Goal: Information Seeking & Learning: Learn about a topic

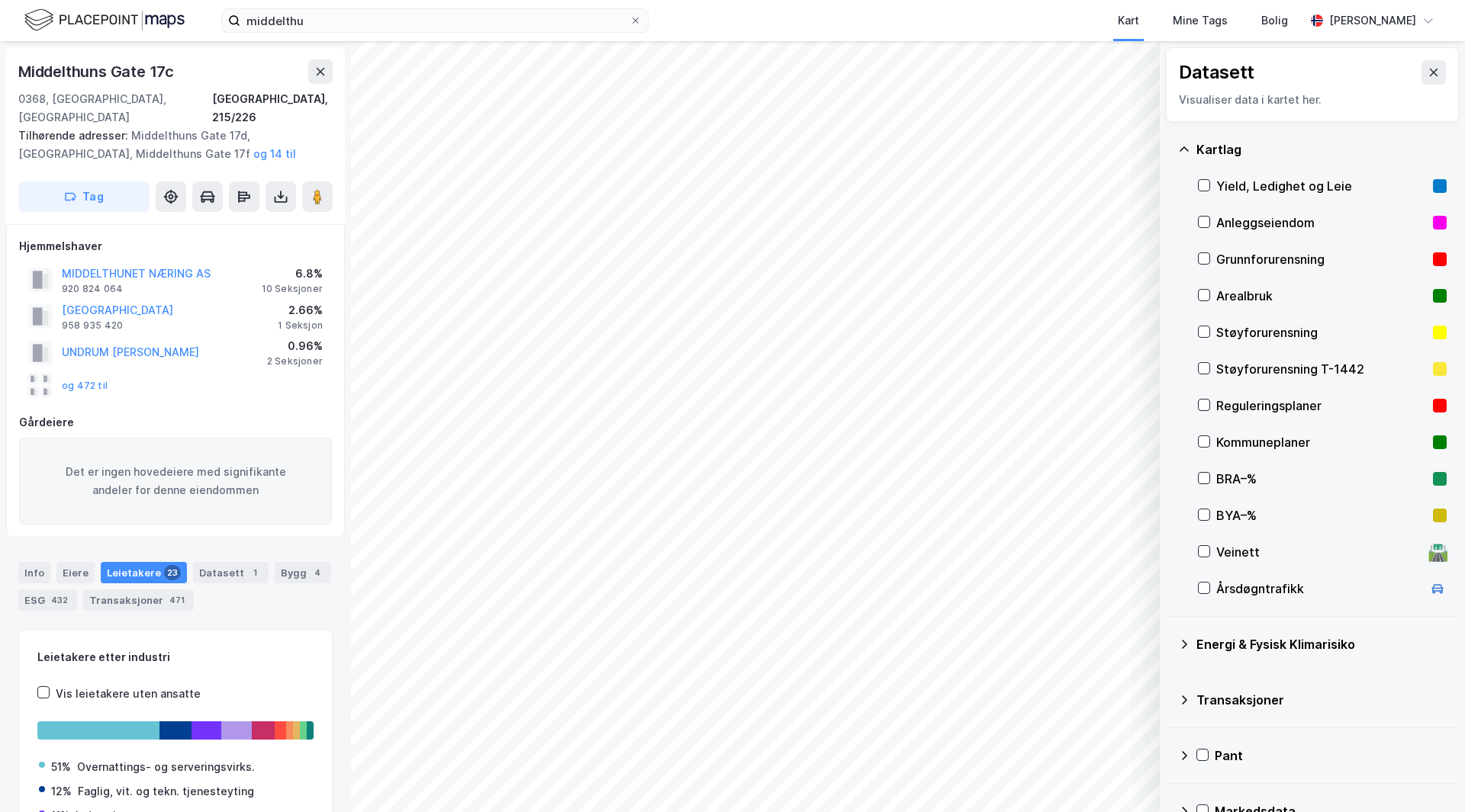
scroll to position [1, 0]
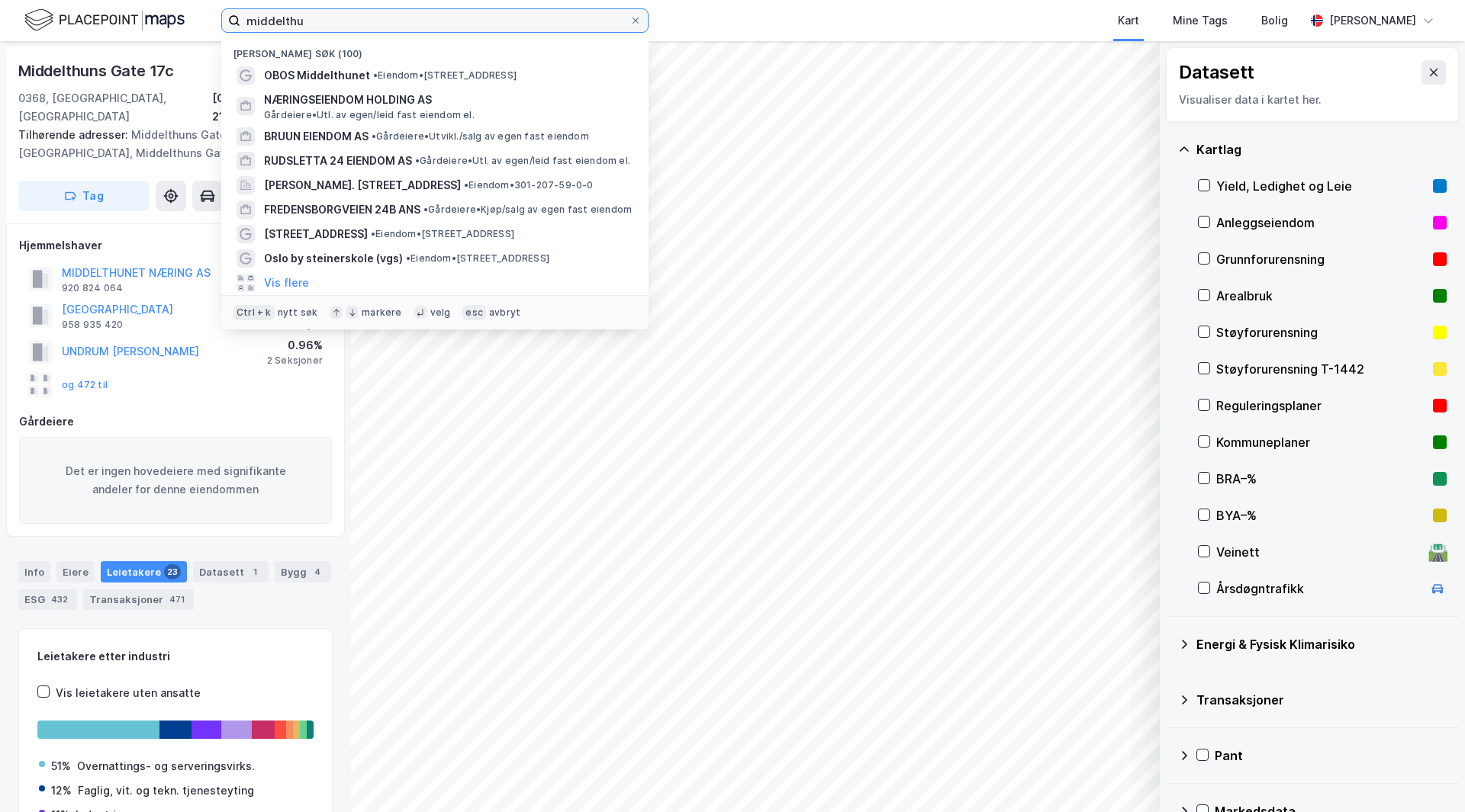
click at [345, 29] on input "middelthu" at bounding box center [434, 20] width 389 height 23
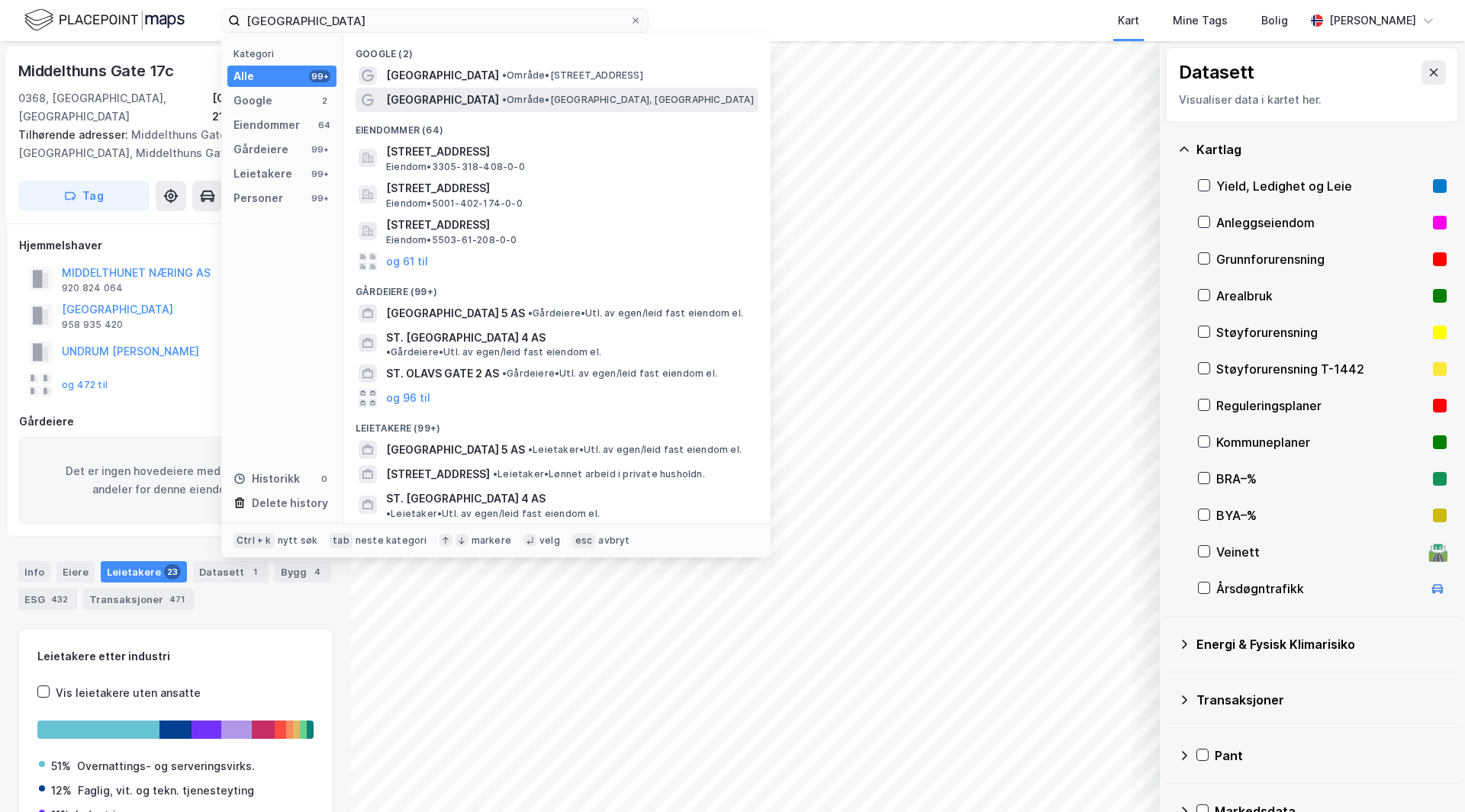
click at [558, 95] on span "• Område • [GEOGRAPHIC_DATA], [GEOGRAPHIC_DATA]" at bounding box center [628, 100] width 252 height 12
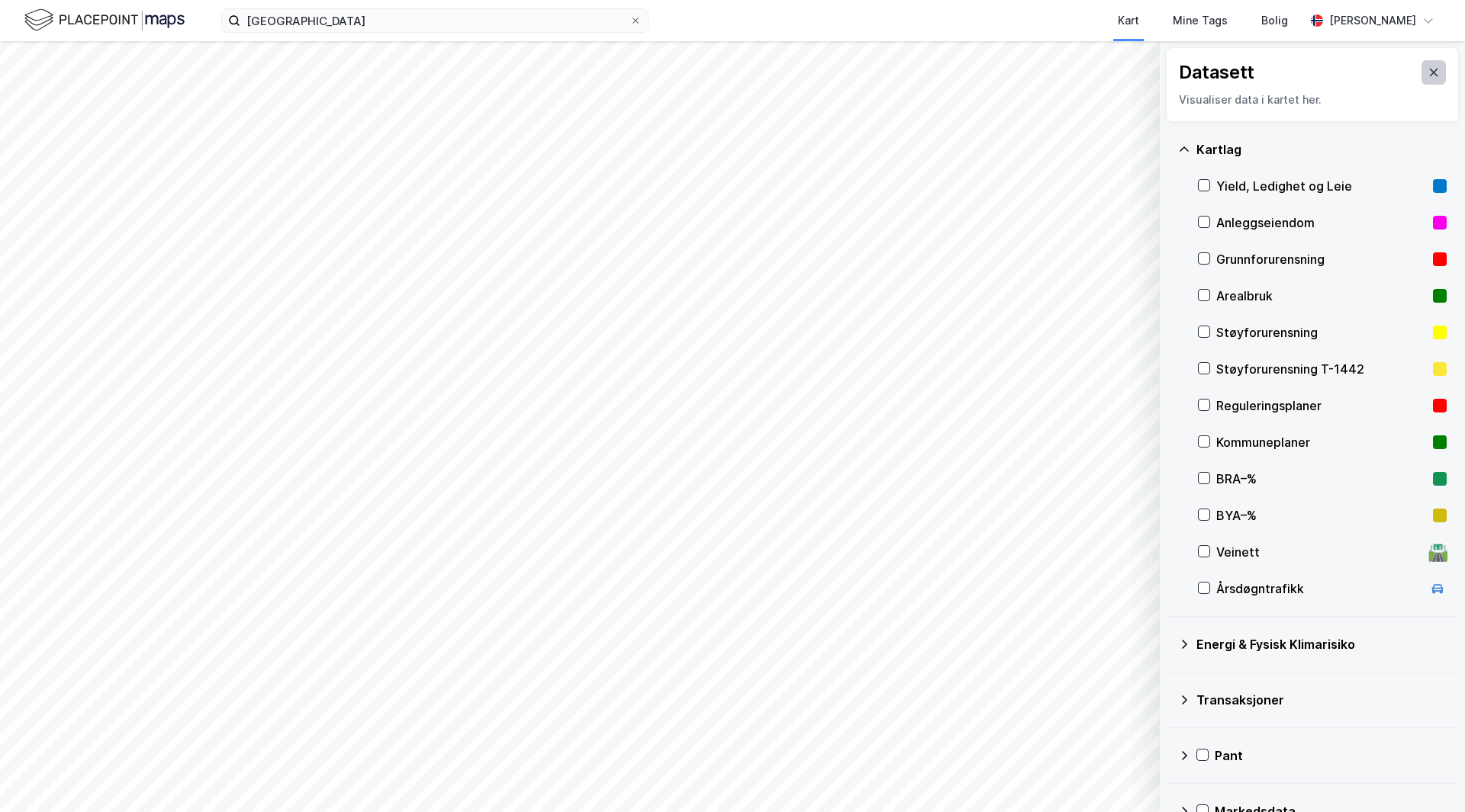
click at [1428, 73] on icon at bounding box center [1433, 72] width 12 height 12
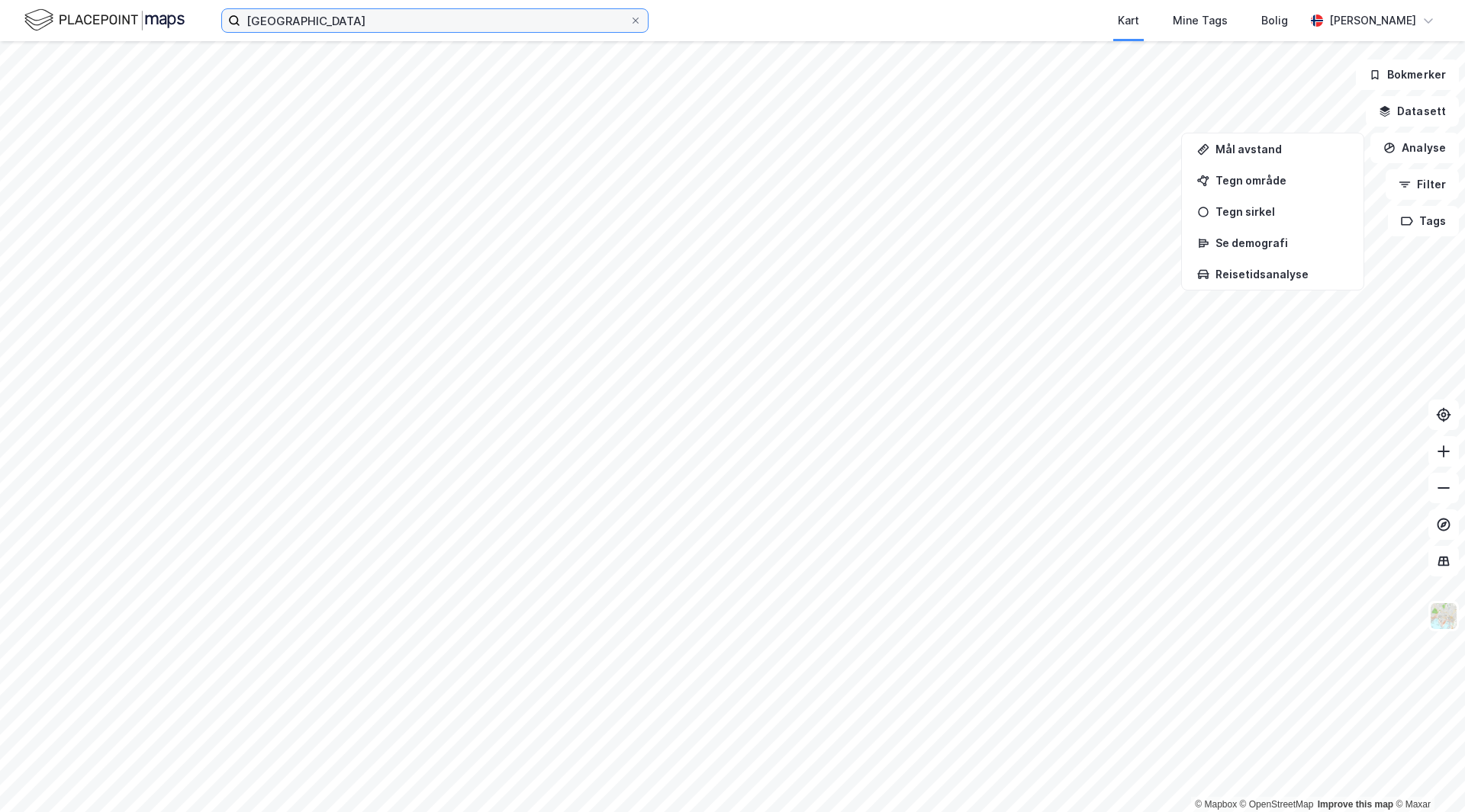
click at [345, 26] on input "[GEOGRAPHIC_DATA]" at bounding box center [434, 20] width 389 height 23
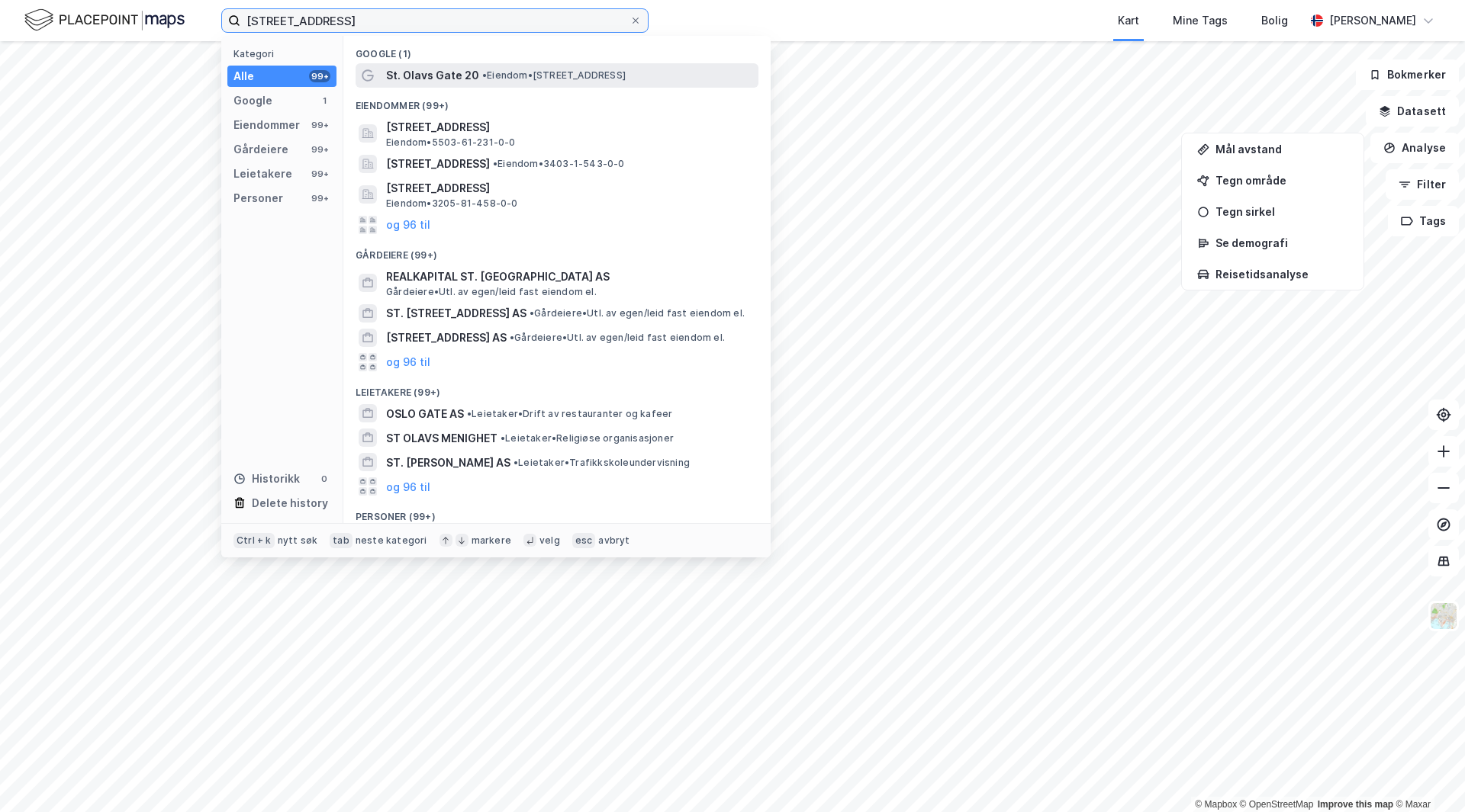
type input "[STREET_ADDRESS]"
click at [583, 83] on div "St. Olavs Gate 20 • Eiendom • [STREET_ADDRESS]" at bounding box center [570, 75] width 369 height 18
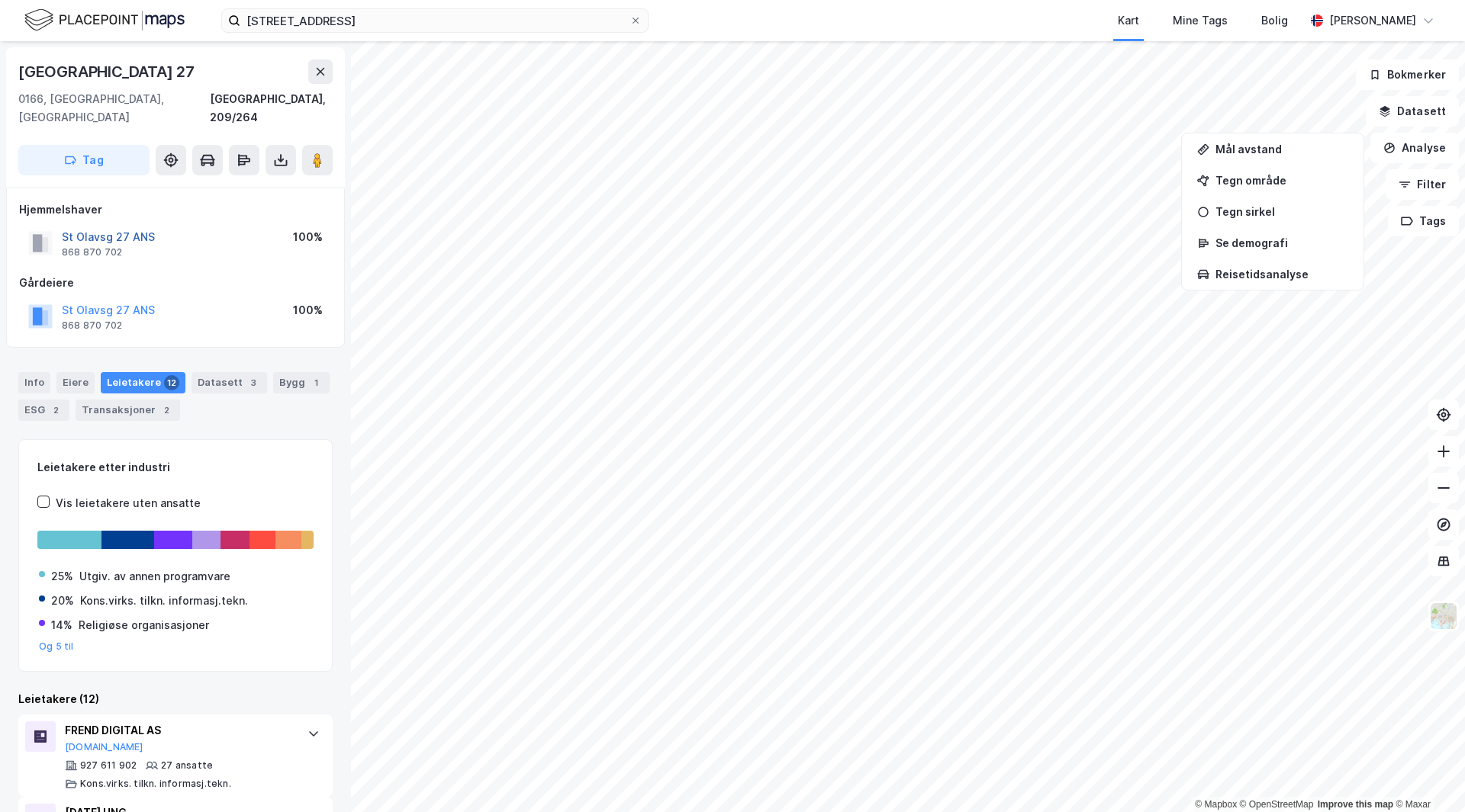
click at [0, 0] on button "St Olavsg 27 ANS" at bounding box center [0, 0] width 0 height 0
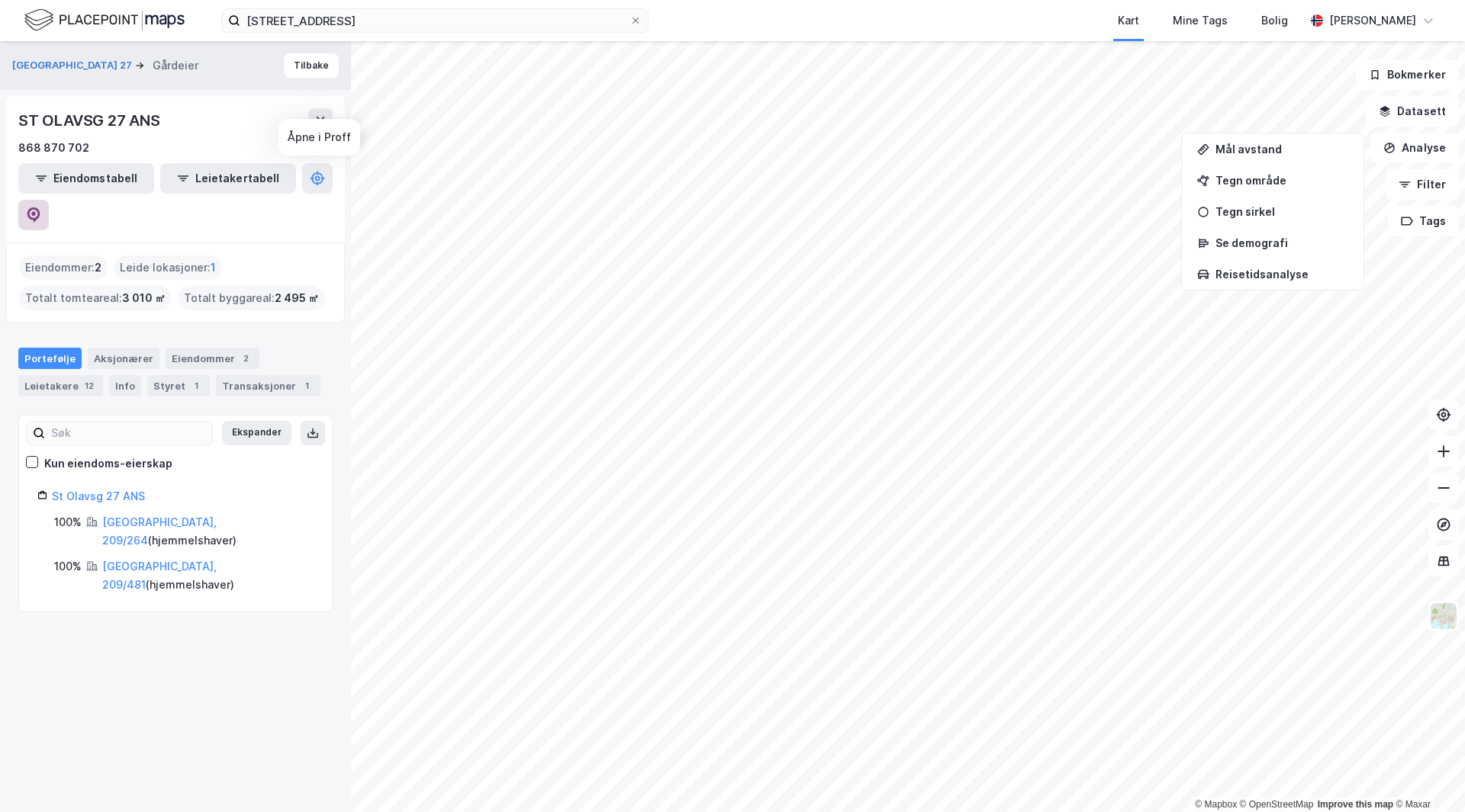
click at [49, 200] on button at bounding box center [34, 216] width 31 height 31
click at [41, 208] on icon at bounding box center [34, 215] width 13 height 15
click at [62, 63] on button "[GEOGRAPHIC_DATA] 27" at bounding box center [73, 65] width 123 height 15
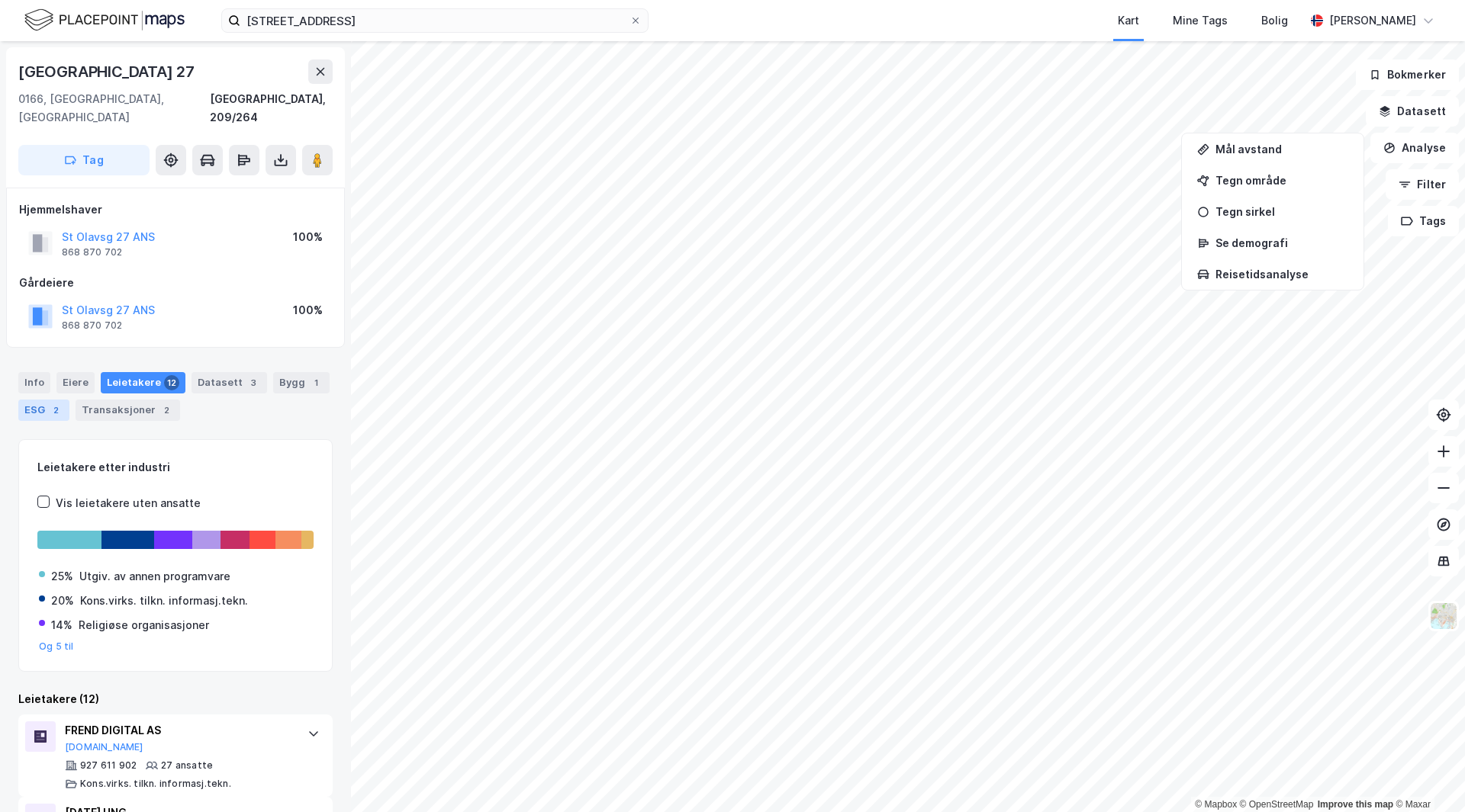
click at [36, 400] on div "ESG 2" at bounding box center [44, 411] width 51 height 22
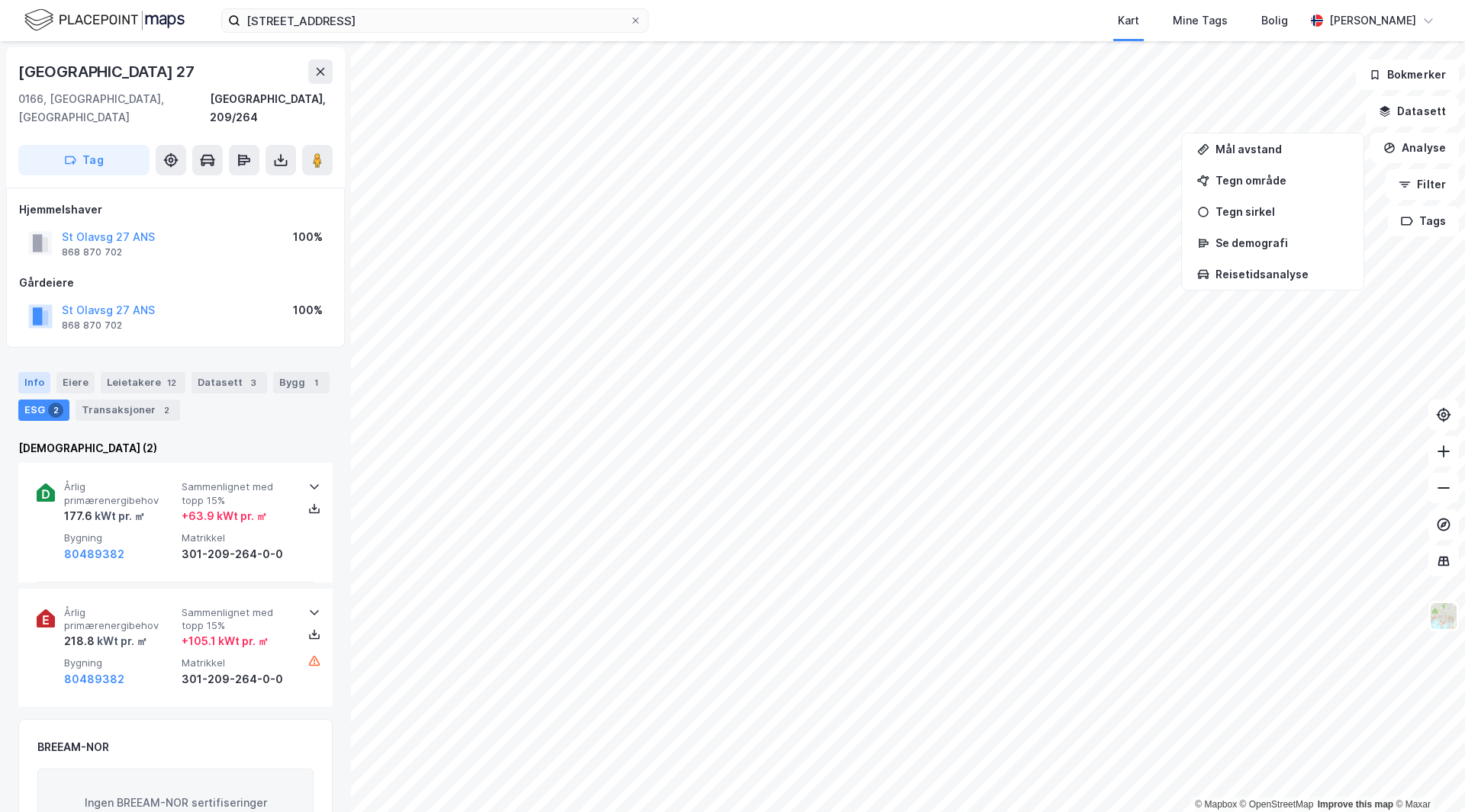
click at [25, 372] on div "Info" at bounding box center [34, 383] width 32 height 22
